Goal: Navigation & Orientation: Find specific page/section

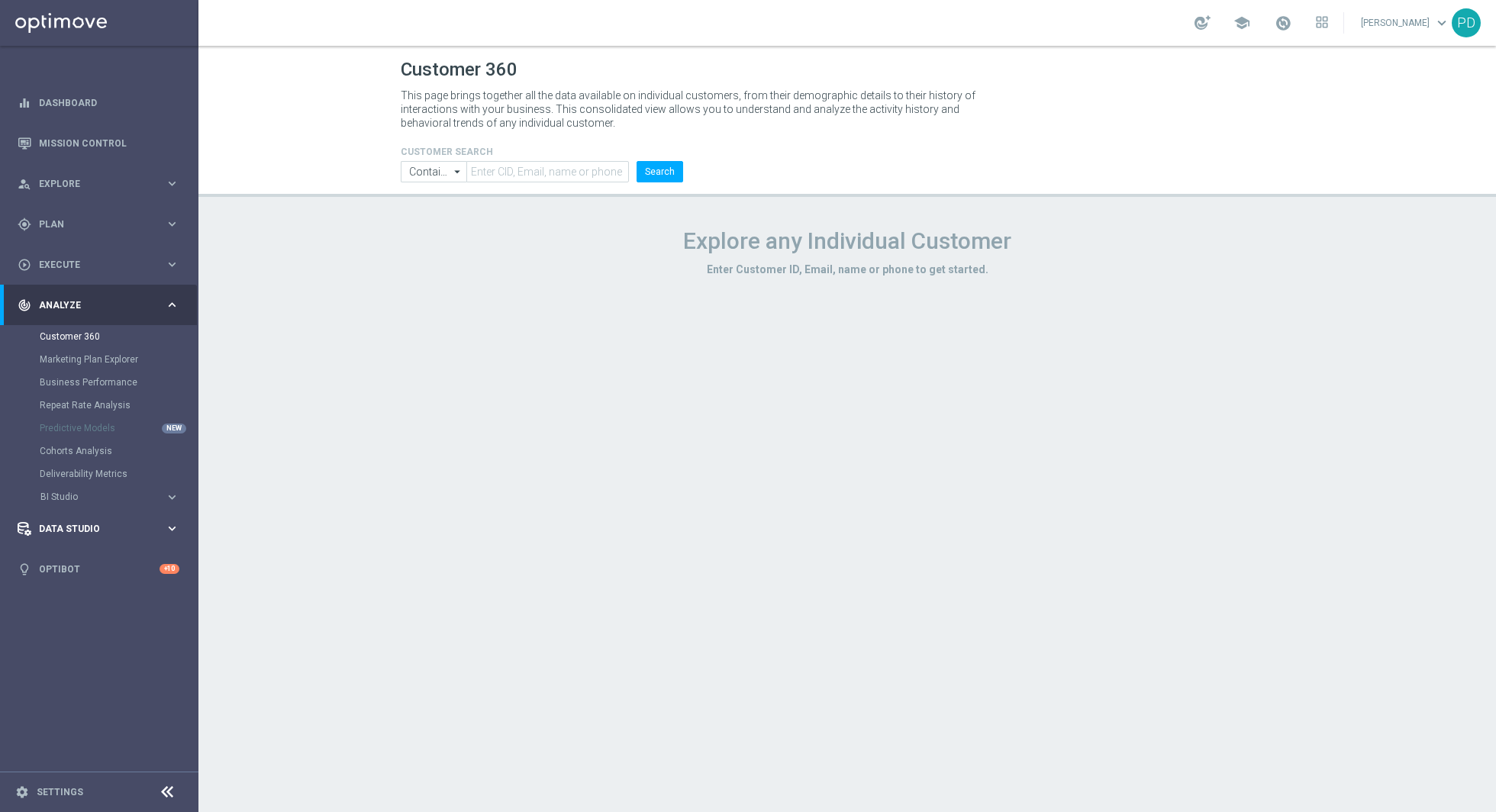
click at [123, 522] on div "Data Studio" at bounding box center [91, 528] width 147 height 14
click at [91, 271] on div "play_circle_outline Execute keyboard_arrow_right" at bounding box center [99, 264] width 197 height 41
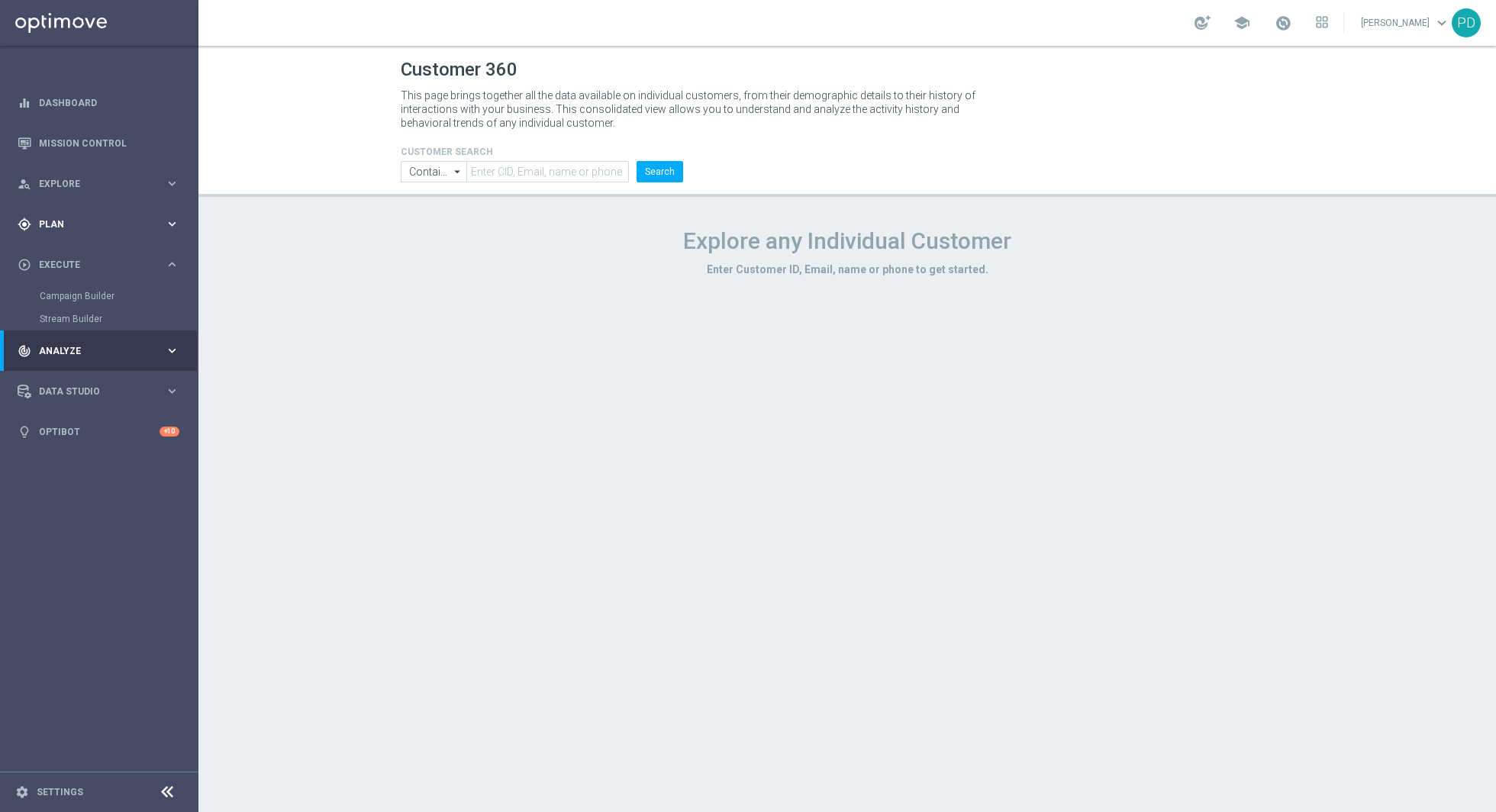
click at [91, 218] on div "gps_fixed Plan" at bounding box center [91, 224] width 147 height 14
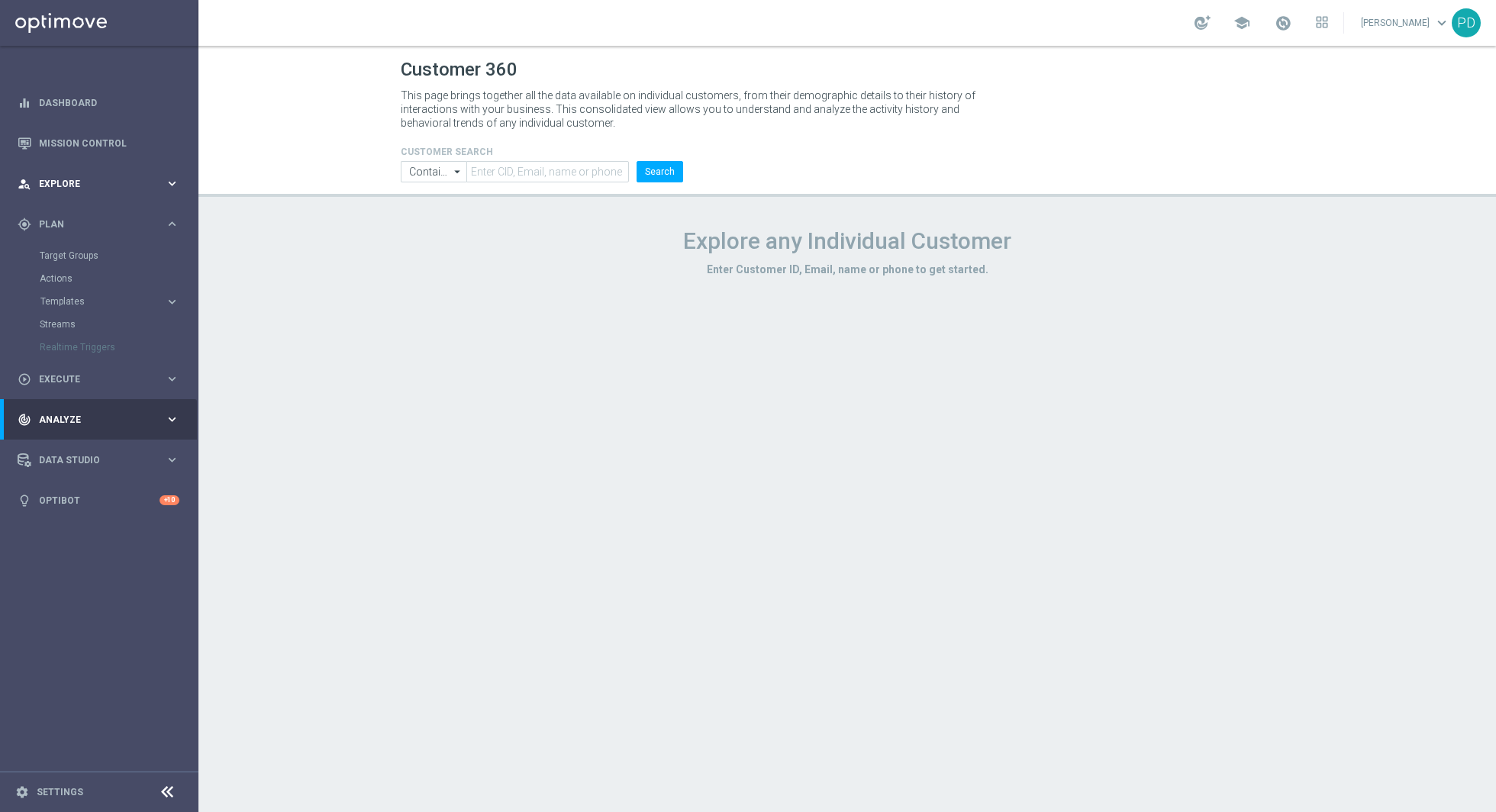
click at [102, 180] on span "Explore" at bounding box center [101, 184] width 126 height 9
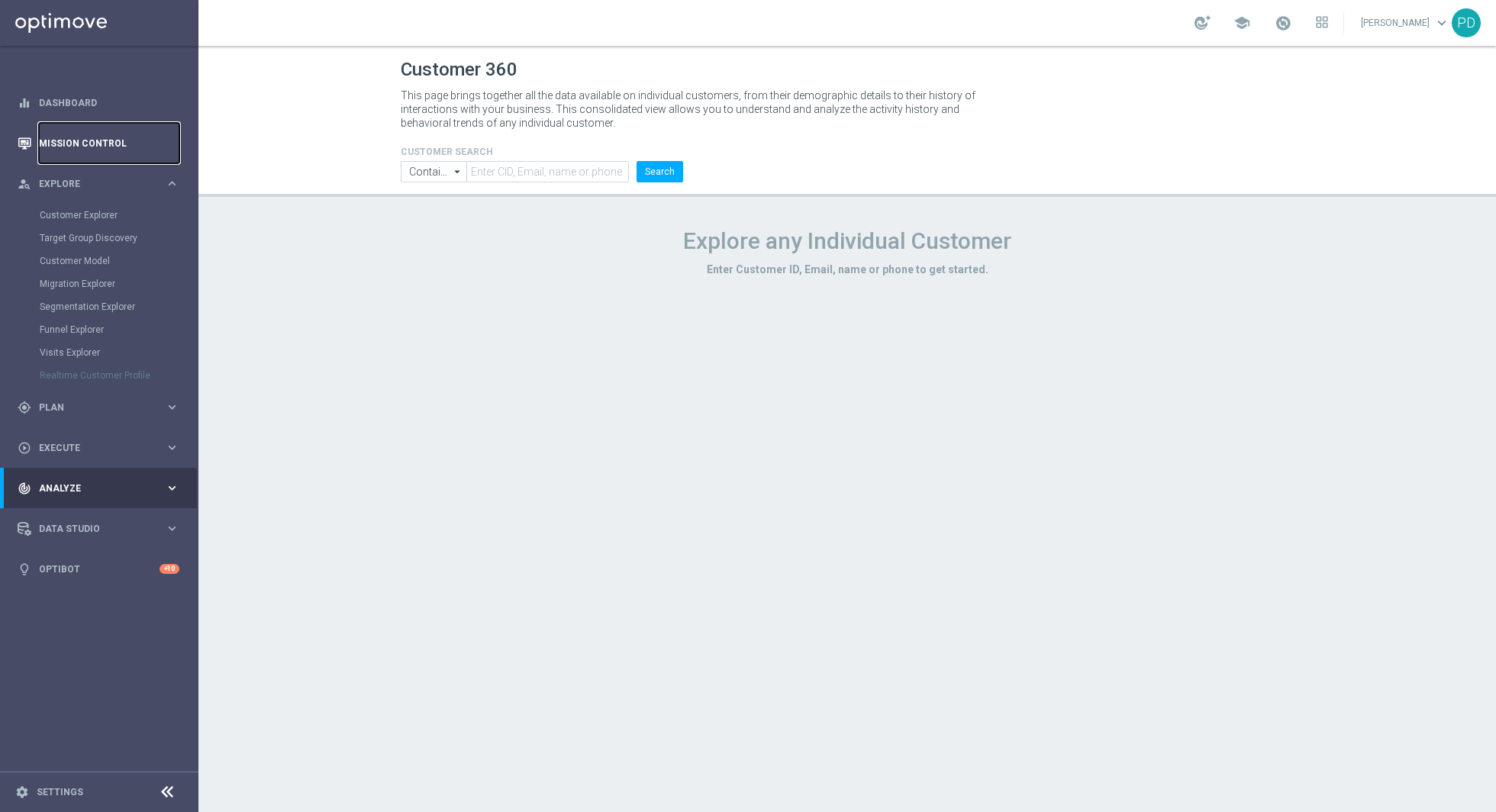
click at [118, 136] on link "Mission Control" at bounding box center [109, 143] width 140 height 41
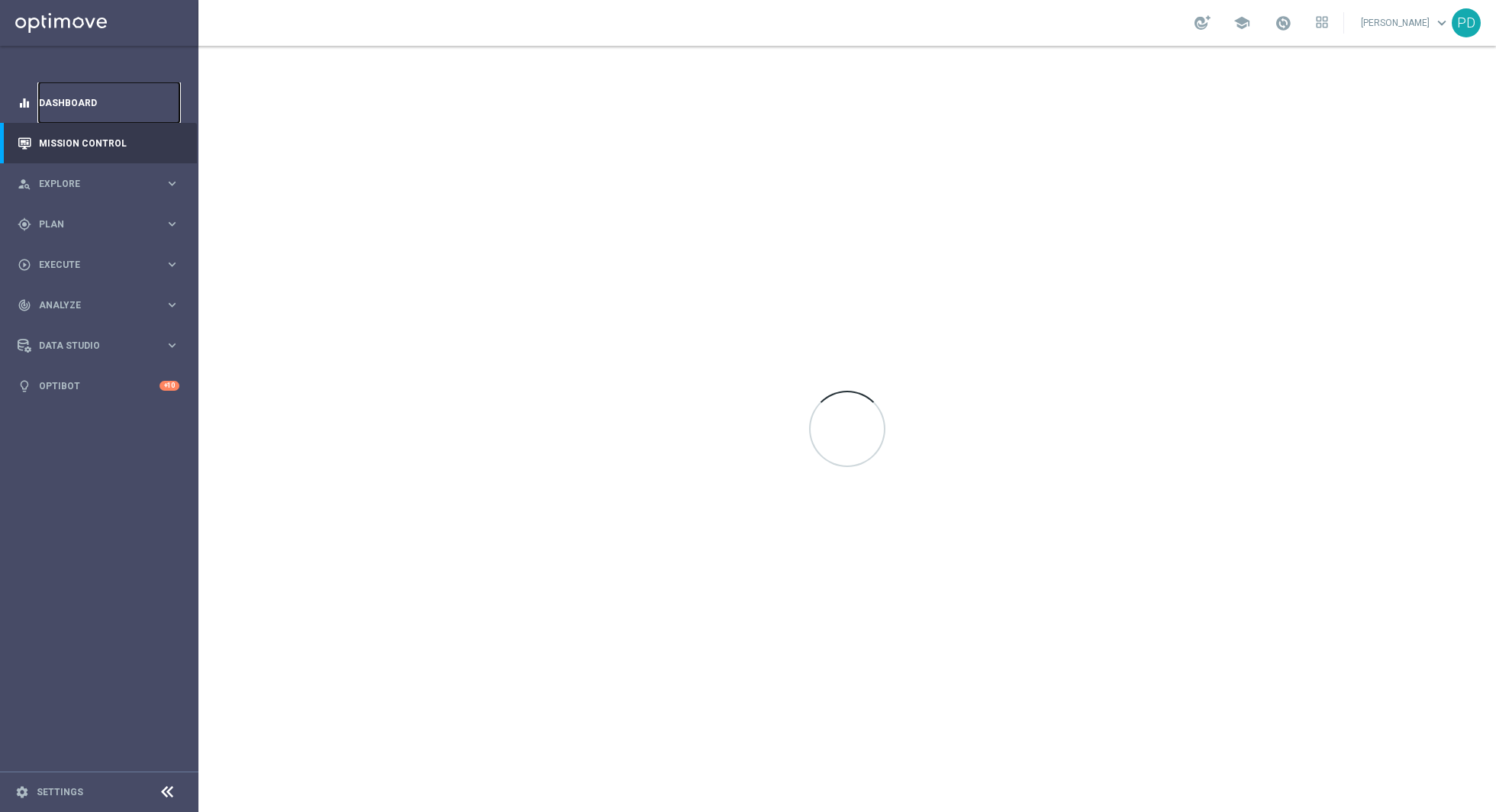
click at [138, 98] on link "Dashboard" at bounding box center [109, 103] width 140 height 41
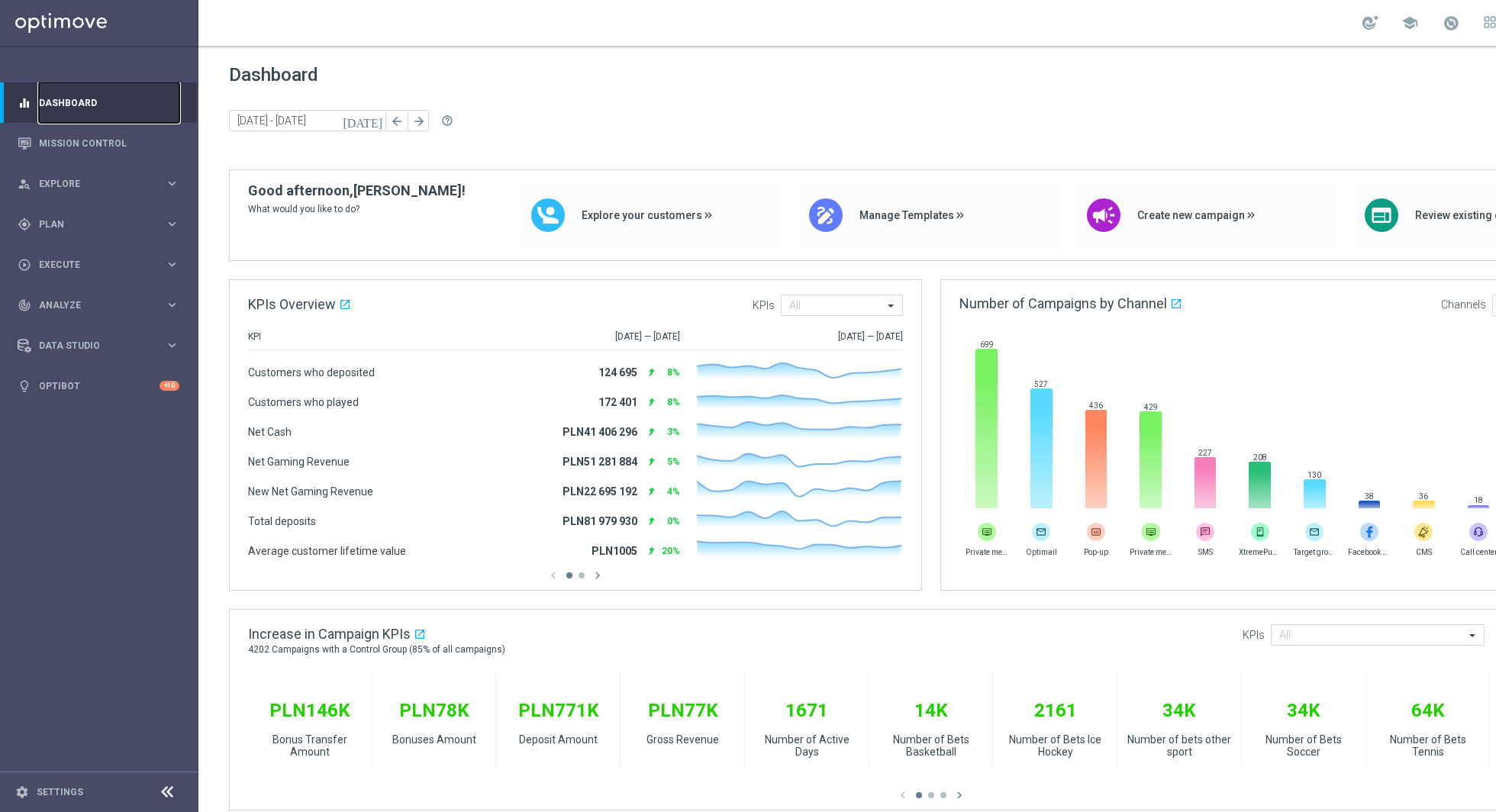
scroll to position [141, 0]
